Goal: Check status

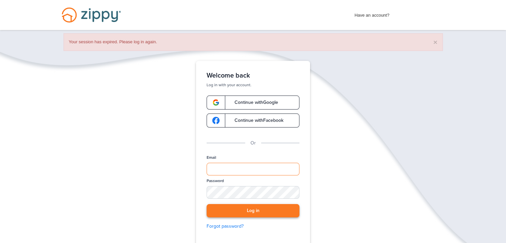
type input "**********"
click at [253, 209] on button "Log in" at bounding box center [252, 211] width 93 height 14
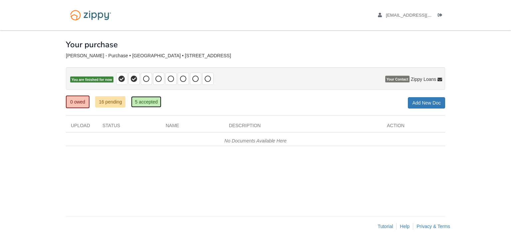
click at [146, 101] on link "5 accepted" at bounding box center [146, 101] width 30 height 11
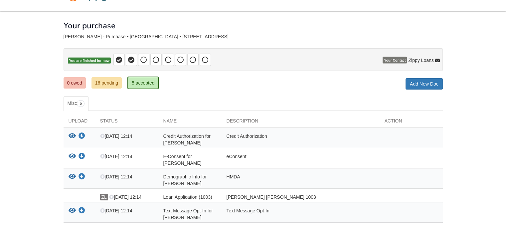
scroll to position [33, 0]
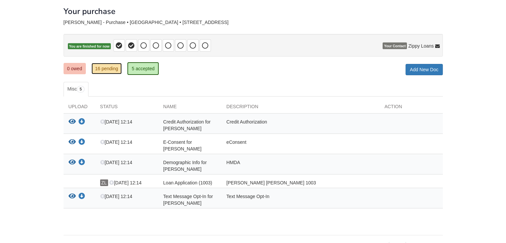
click at [100, 67] on link "16 pending" at bounding box center [106, 68] width 30 height 11
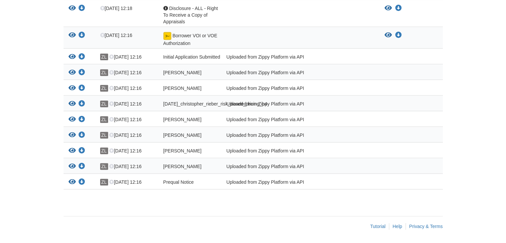
scroll to position [255, 0]
click at [70, 54] on icon "View Initial Application Submitted" at bounding box center [71, 57] width 7 height 7
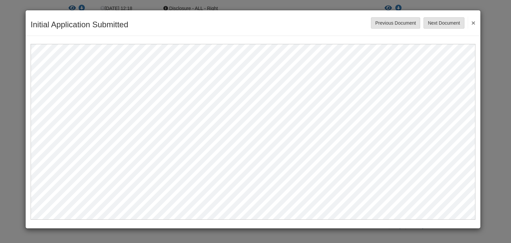
click at [472, 23] on button "×" at bounding box center [471, 23] width 8 height 12
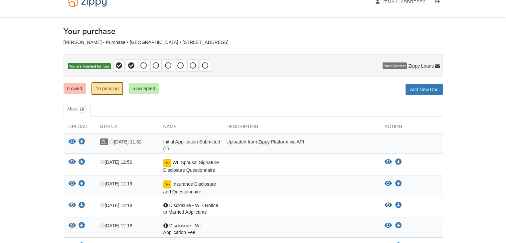
scroll to position [0, 0]
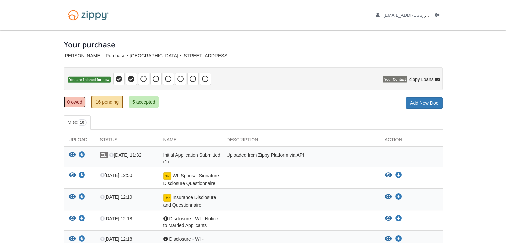
click at [76, 101] on link "0 owed" at bounding box center [74, 101] width 22 height 11
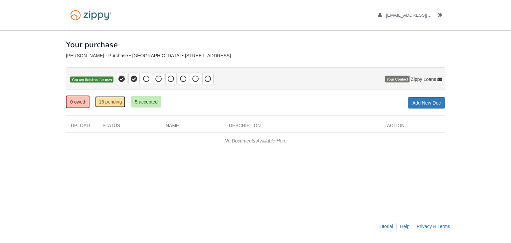
click at [112, 102] on link "16 pending" at bounding box center [110, 101] width 30 height 11
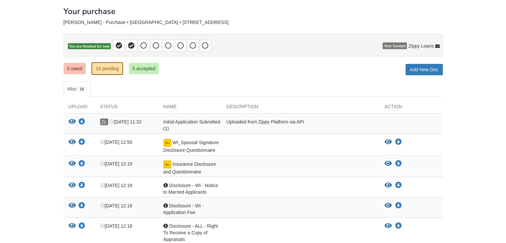
scroll to position [66, 0]
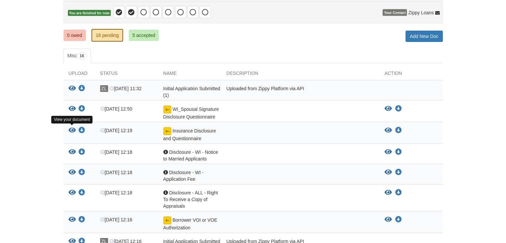
click at [69, 127] on icon "View Insurance Disclosure and Questionnaire" at bounding box center [71, 130] width 7 height 7
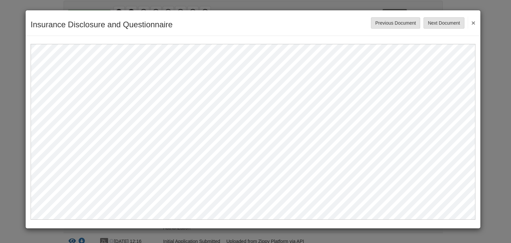
click at [474, 24] on button "×" at bounding box center [471, 23] width 8 height 12
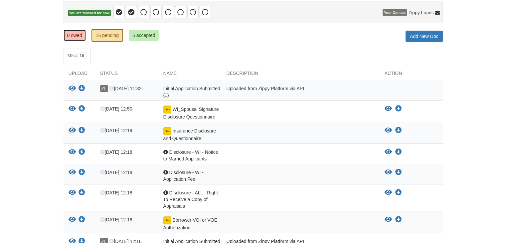
click at [69, 36] on link "0 owed" at bounding box center [74, 35] width 22 height 11
